Goal: Find specific page/section: Find specific page/section

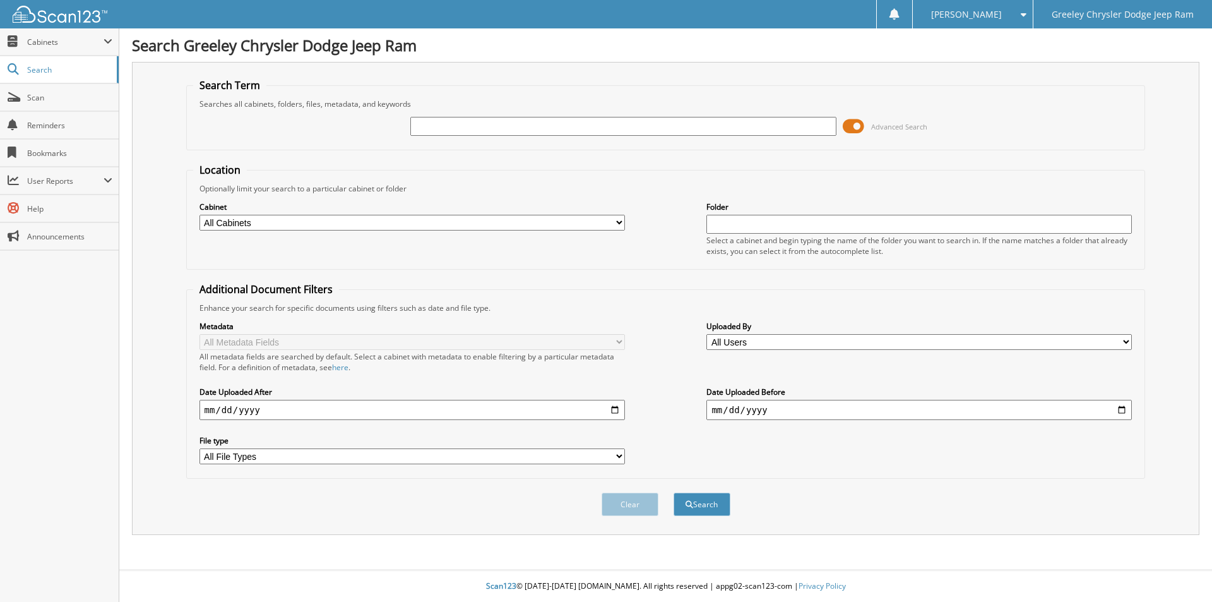
click at [463, 125] on input "text" at bounding box center [622, 126] width 425 height 19
type input "SL507145"
click at [674, 492] on button "Search" at bounding box center [702, 503] width 57 height 23
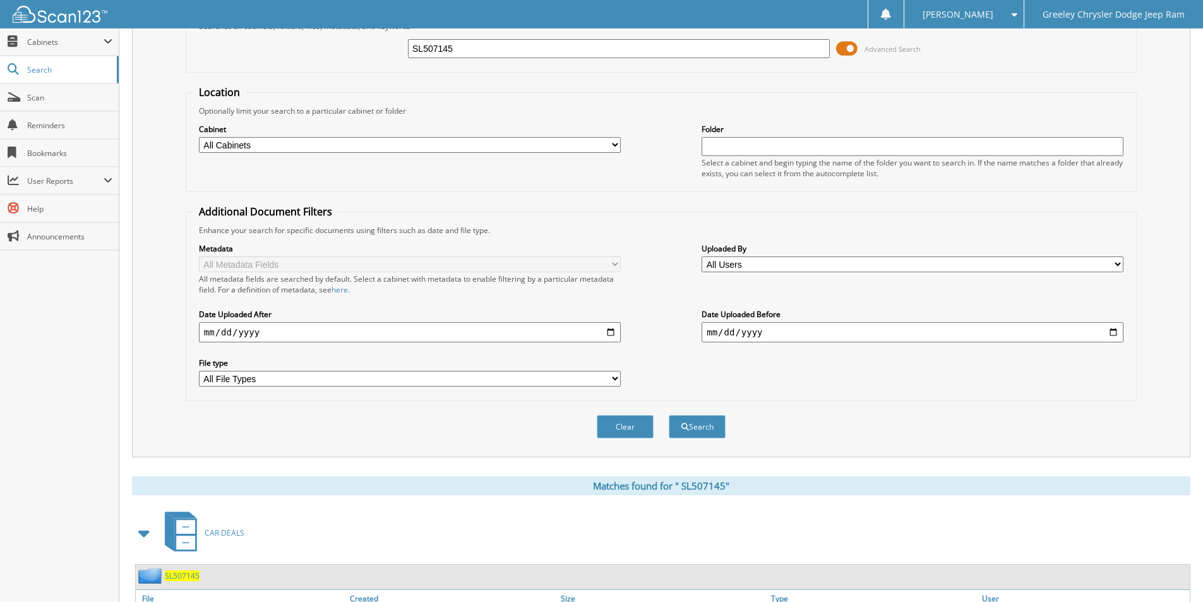
scroll to position [213, 0]
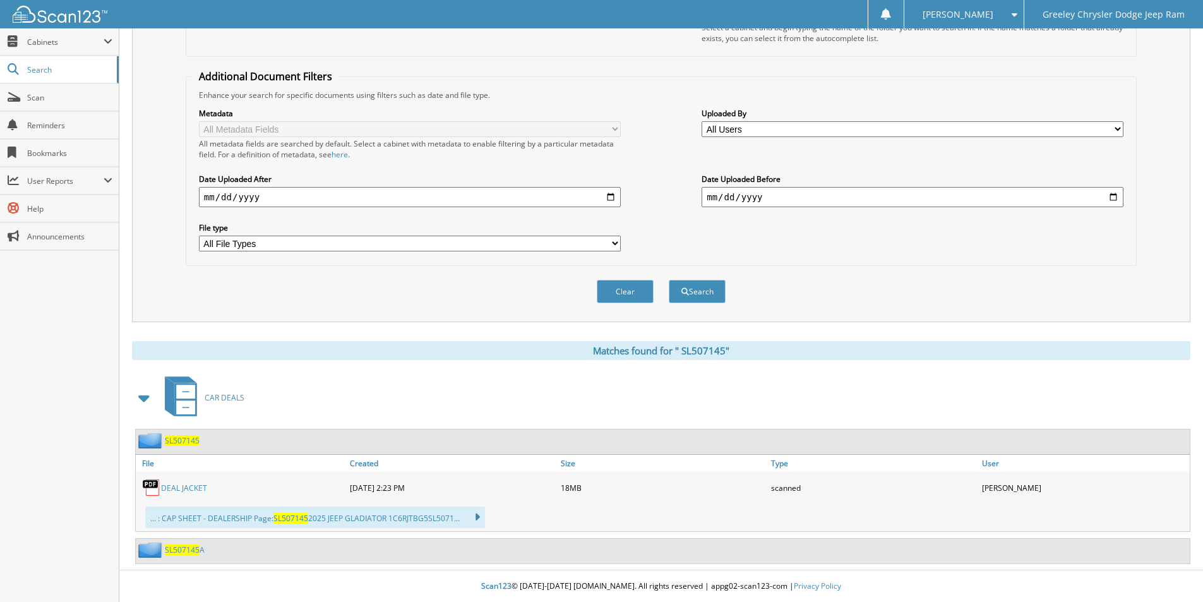
click at [185, 441] on span "S L 5 0 7 1 4 5" at bounding box center [182, 440] width 35 height 11
